Goal: Information Seeking & Learning: Learn about a topic

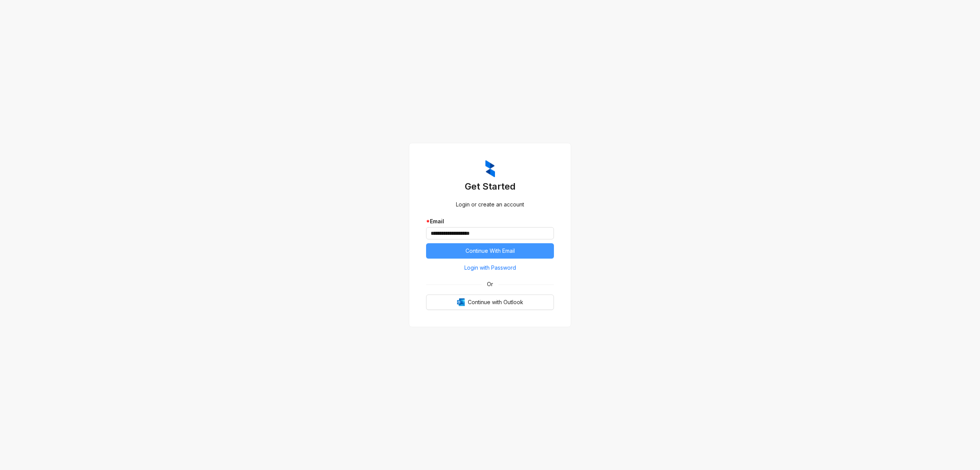
click at [487, 252] on span "Continue With Email" at bounding box center [490, 251] width 49 height 8
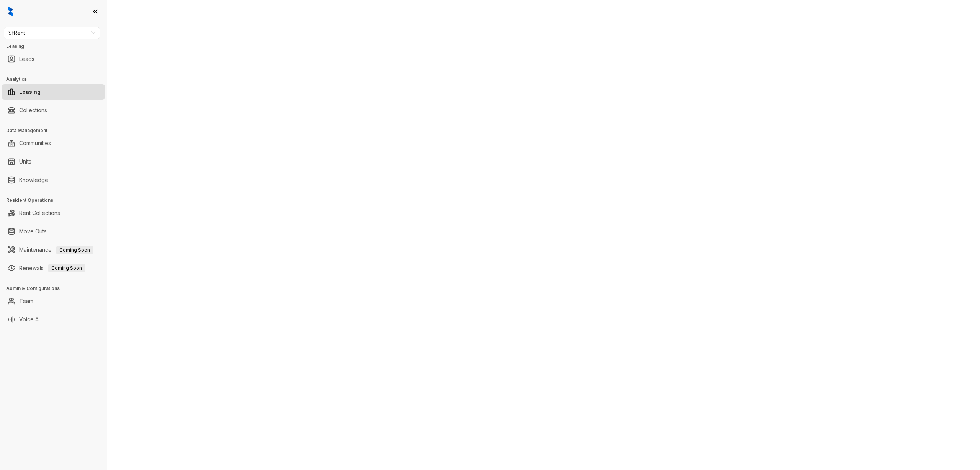
select select "******"
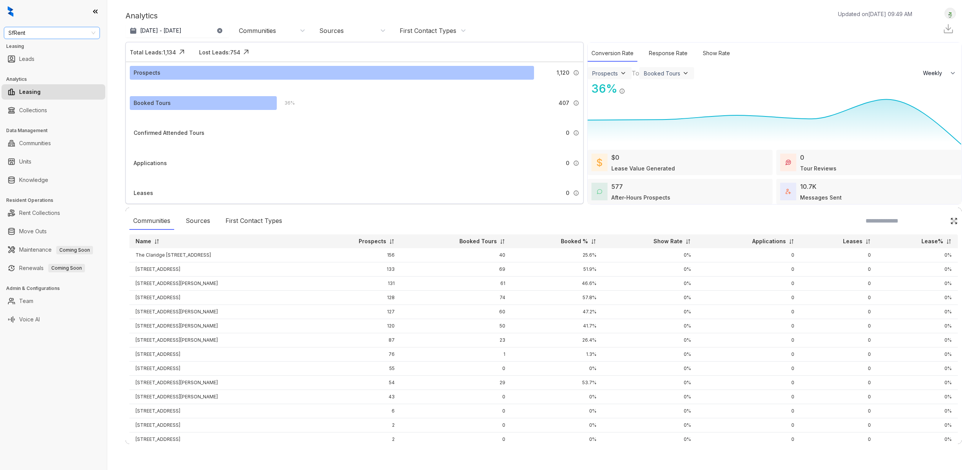
click at [43, 31] on span "SfRent" at bounding box center [51, 32] width 87 height 11
type input "*"
click at [58, 87] on div "Case and Associates" at bounding box center [52, 85] width 84 height 8
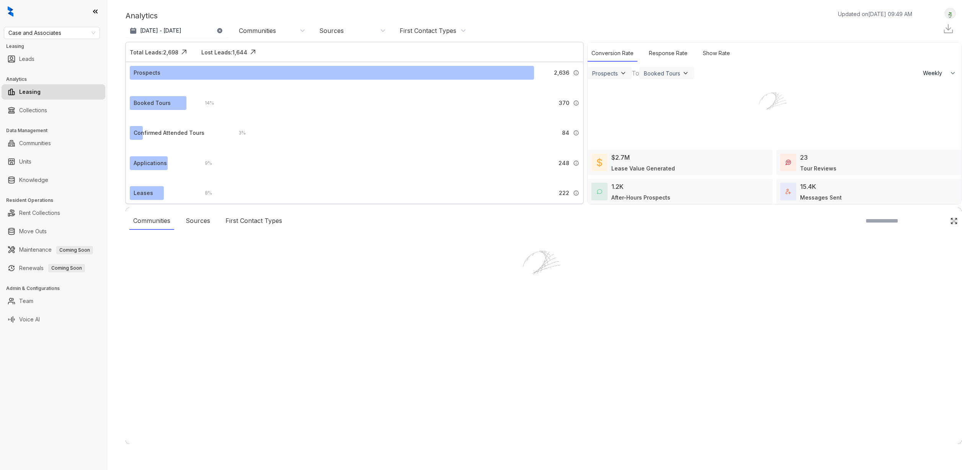
select select "******"
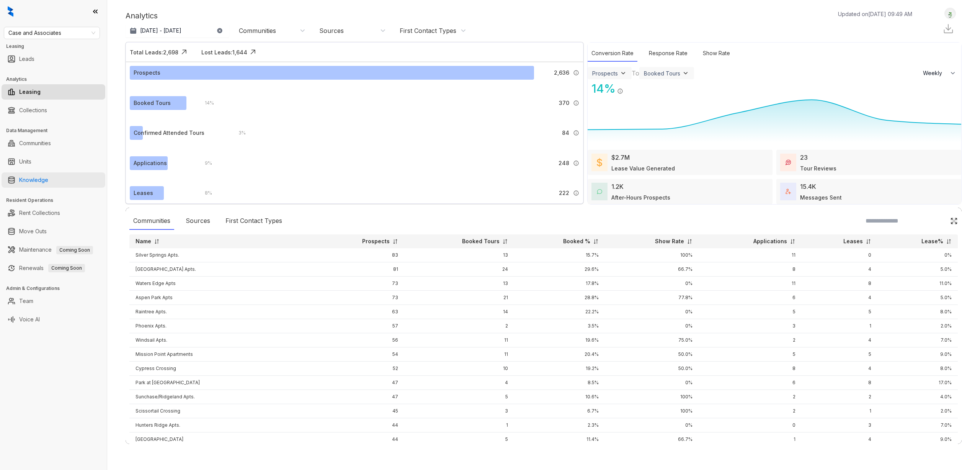
click at [38, 180] on link "Knowledge" at bounding box center [33, 179] width 29 height 15
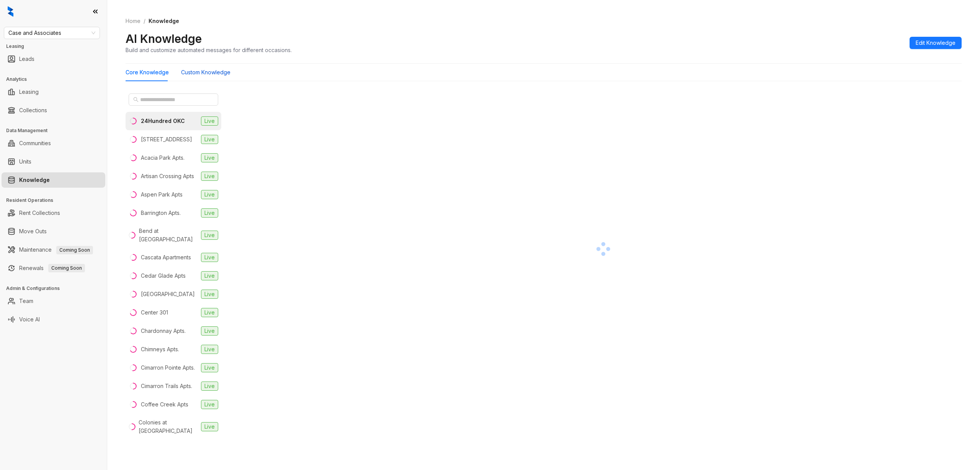
click at [183, 73] on Knowledge "Custom Knowledge" at bounding box center [205, 72] width 49 height 8
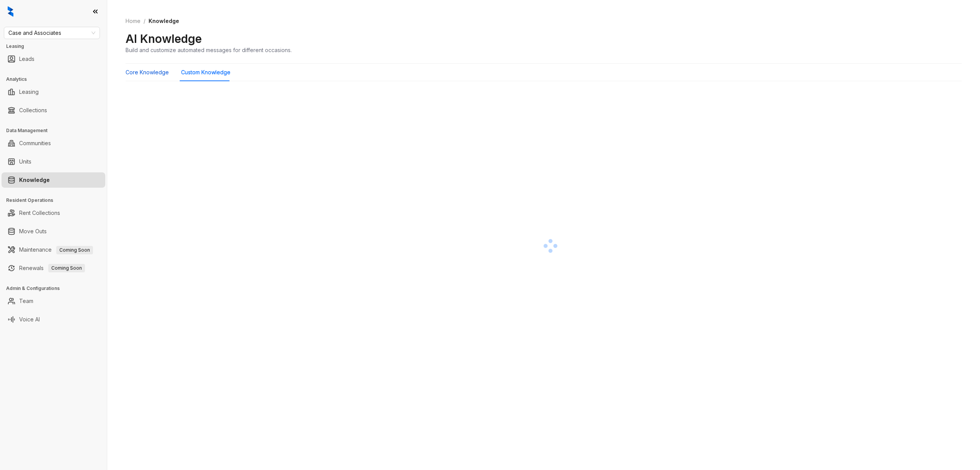
click at [155, 74] on Knowledge "Core Knowledge" at bounding box center [147, 72] width 43 height 8
click at [183, 74] on Knowledge "Custom Knowledge" at bounding box center [205, 72] width 49 height 8
click at [143, 72] on Knowledge "Core Knowledge" at bounding box center [147, 72] width 43 height 8
click at [199, 71] on Knowledge "Custom Knowledge" at bounding box center [205, 72] width 49 height 8
click at [158, 73] on Knowledge "Core Knowledge" at bounding box center [147, 72] width 43 height 8
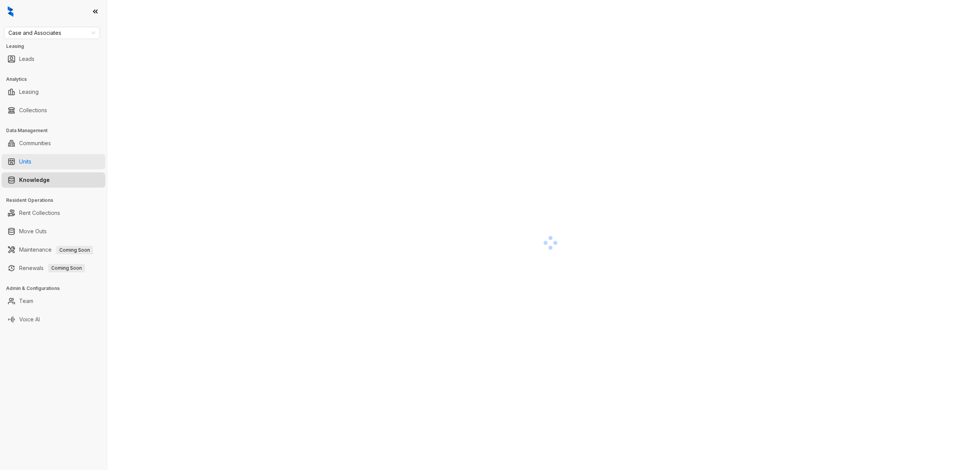
click at [31, 162] on link "Units" at bounding box center [25, 161] width 12 height 15
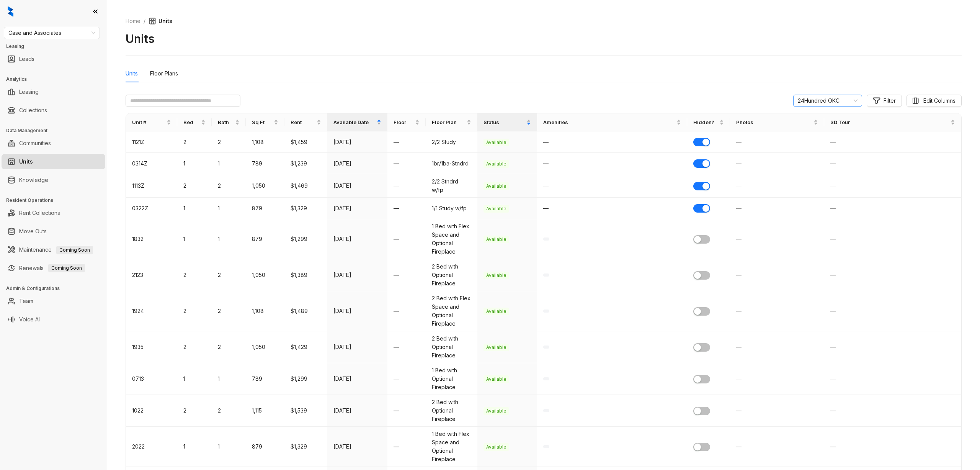
click at [817, 96] on span "24Hundred OKC" at bounding box center [828, 100] width 60 height 11
click at [818, 125] on div "97 North Oak" at bounding box center [826, 128] width 57 height 8
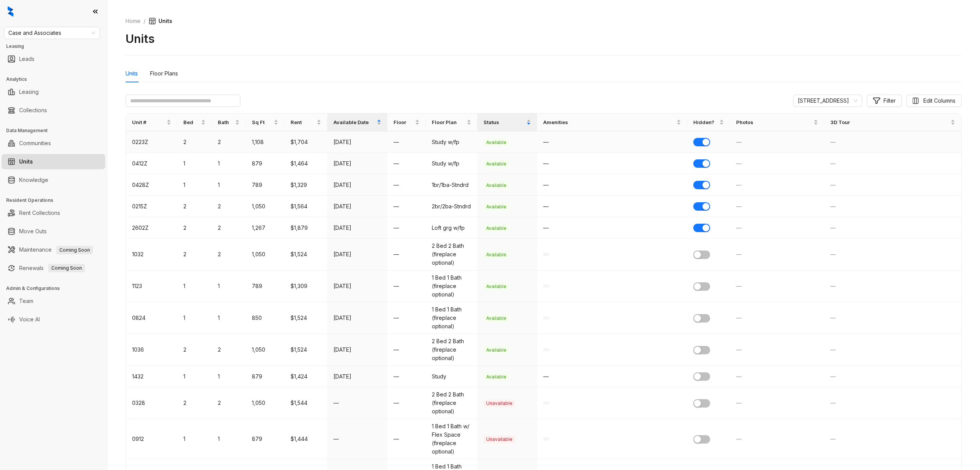
click at [296, 143] on td "$1,704" at bounding box center [306, 141] width 43 height 21
click at [443, 146] on td "Study w/fp" at bounding box center [451, 141] width 51 height 21
click at [165, 78] on div "Floor Plans" at bounding box center [164, 74] width 28 height 18
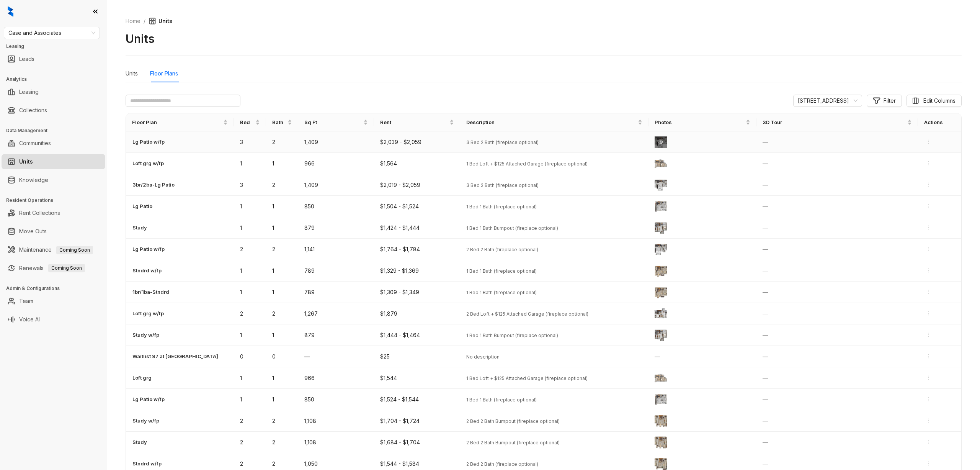
click at [660, 145] on div at bounding box center [661, 142] width 12 height 12
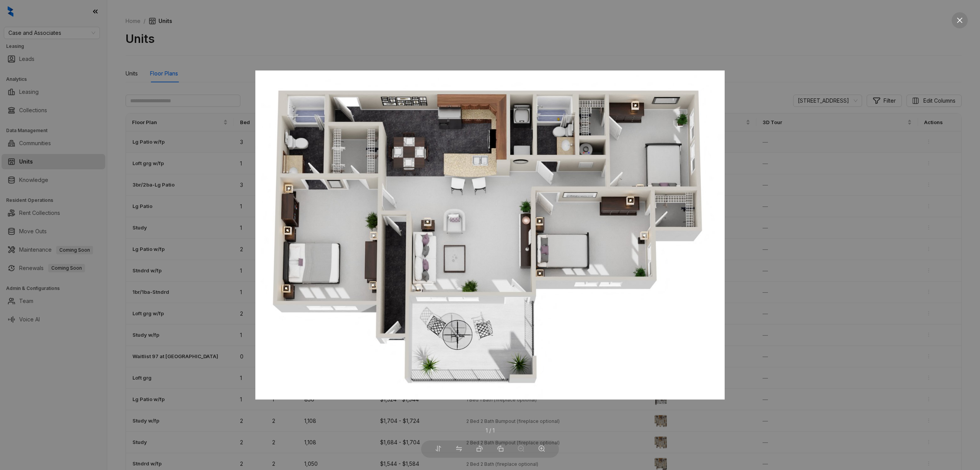
click at [808, 181] on div at bounding box center [490, 235] width 980 height 470
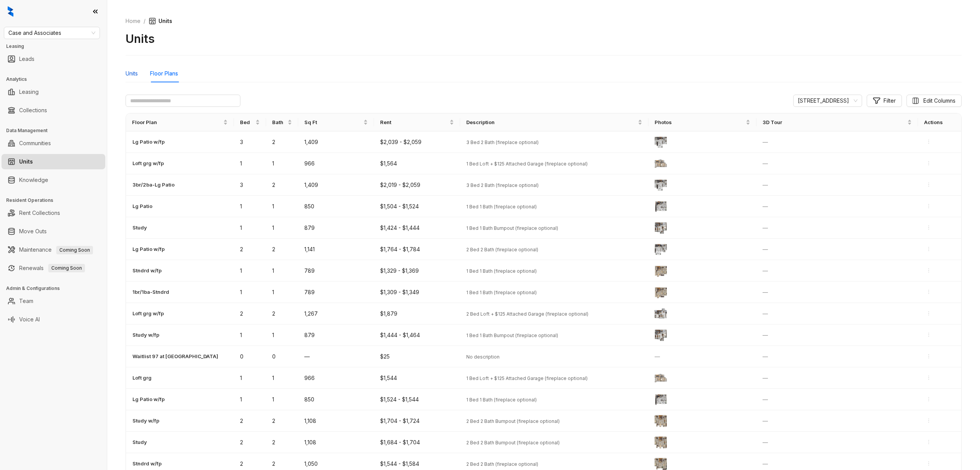
click at [136, 70] on div "Units" at bounding box center [132, 73] width 12 height 8
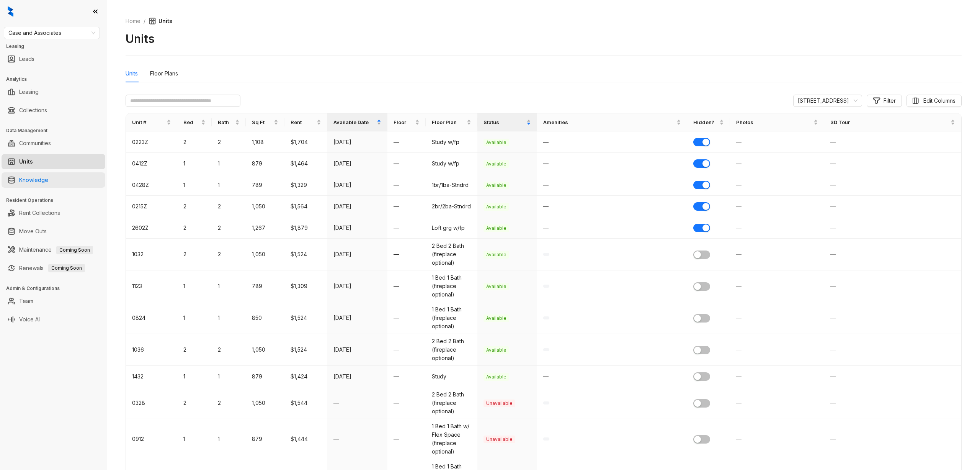
click at [48, 185] on link "Knowledge" at bounding box center [33, 179] width 29 height 15
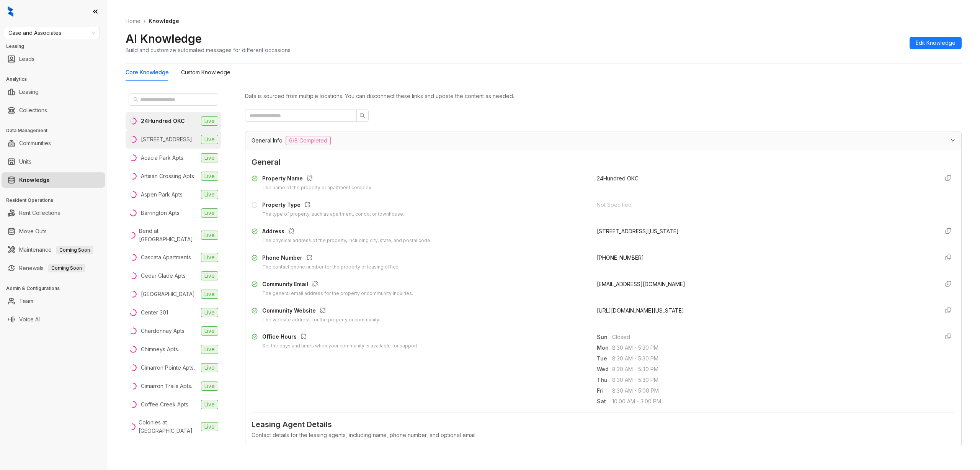
click at [174, 140] on div "97 North Oak" at bounding box center [166, 139] width 51 height 8
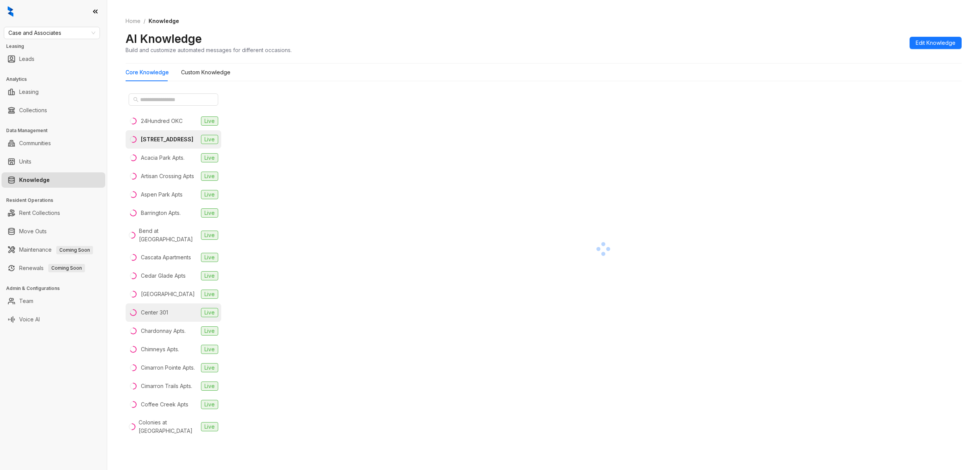
click at [178, 303] on li "Center 301 Live" at bounding box center [174, 312] width 96 height 18
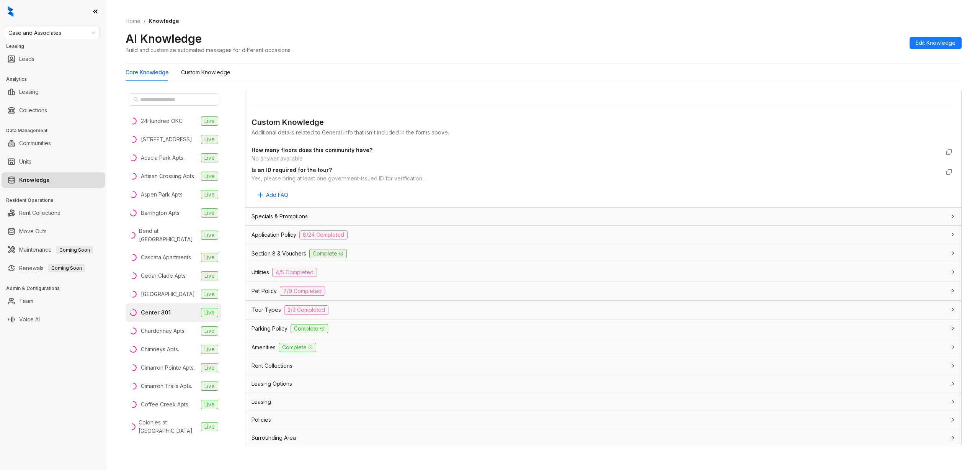
scroll to position [358, 0]
click at [398, 230] on div "Application Policy 8/24 Completed" at bounding box center [599, 233] width 695 height 9
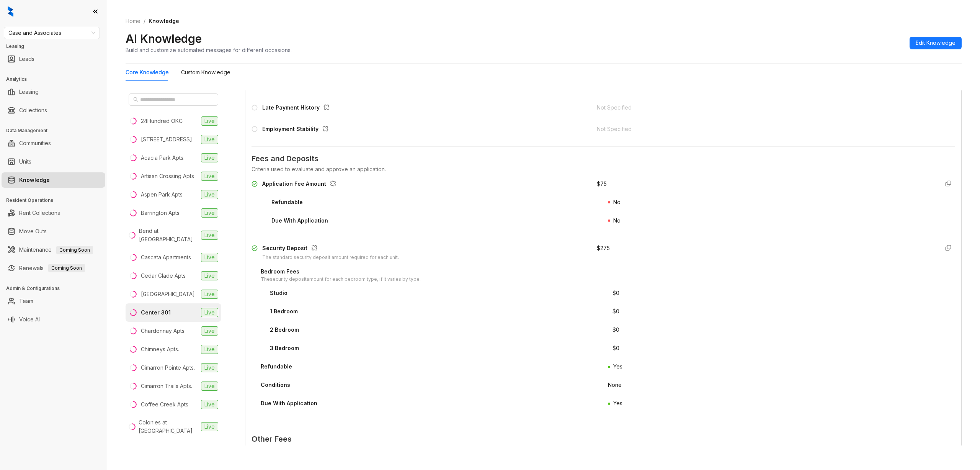
scroll to position [739, 0]
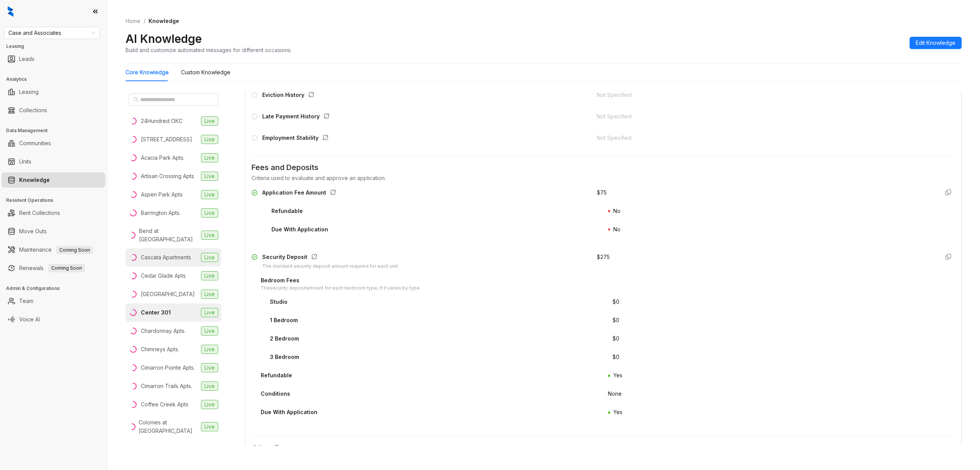
click at [183, 253] on div "Cascata Apartments" at bounding box center [166, 257] width 50 height 8
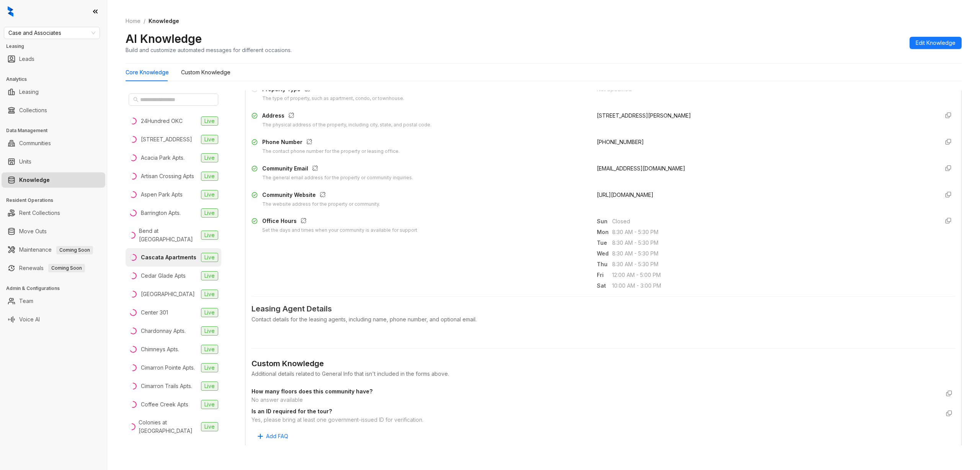
scroll to position [357, 0]
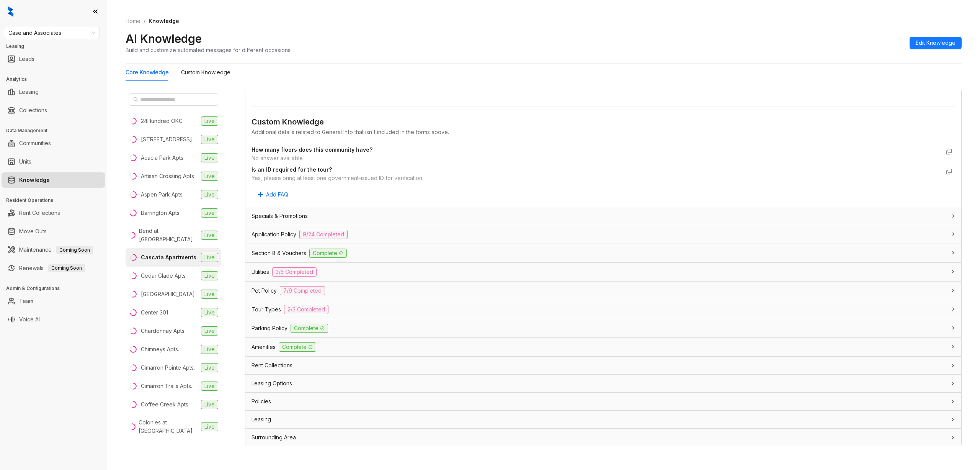
click at [379, 233] on div "Application Policy 9/24 Completed" at bounding box center [599, 234] width 695 height 9
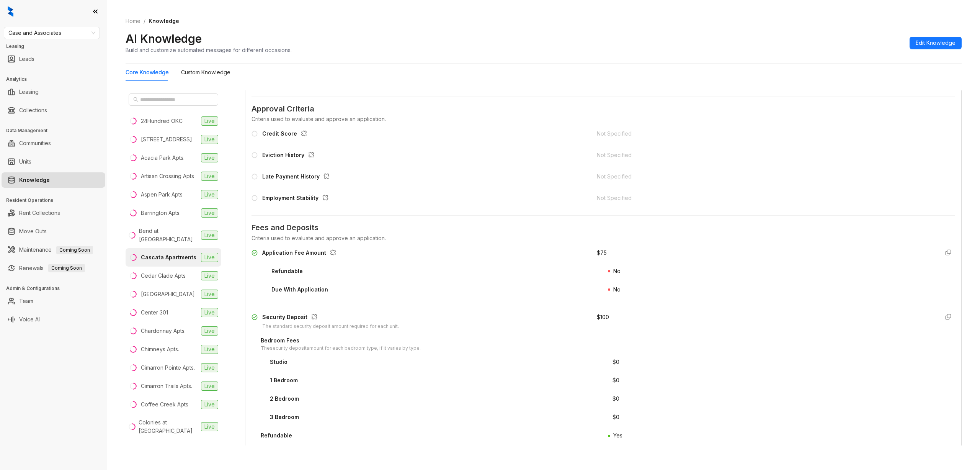
scroll to position [645, 0]
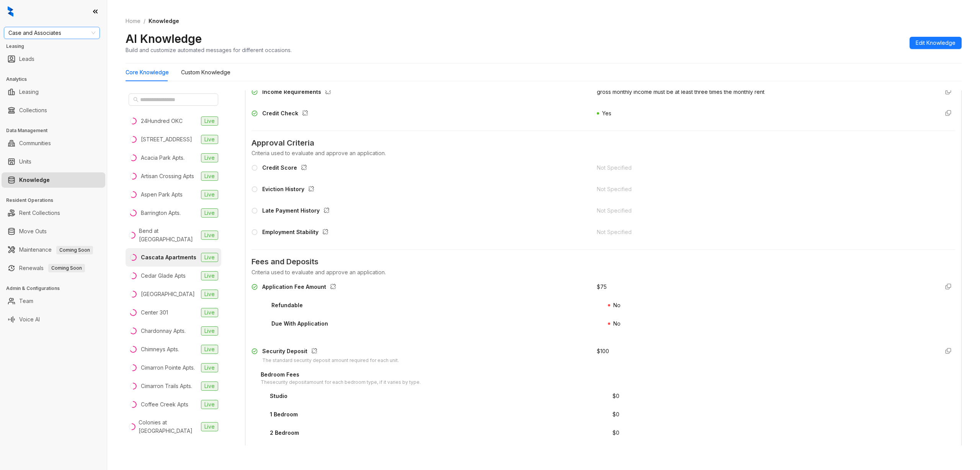
click at [70, 33] on span "Case and Associates" at bounding box center [51, 32] width 87 height 11
type input "**"
click at [56, 57] on div "RR Living" at bounding box center [52, 60] width 84 height 8
